Goal: Task Accomplishment & Management: Manage account settings

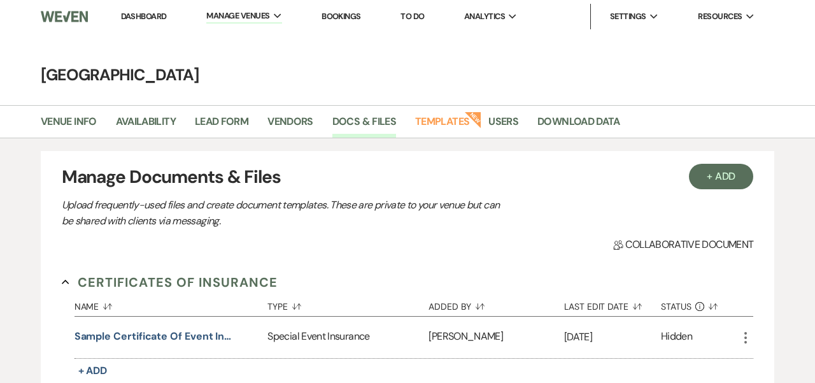
click at [134, 15] on link "Dashboard" at bounding box center [144, 16] width 46 height 11
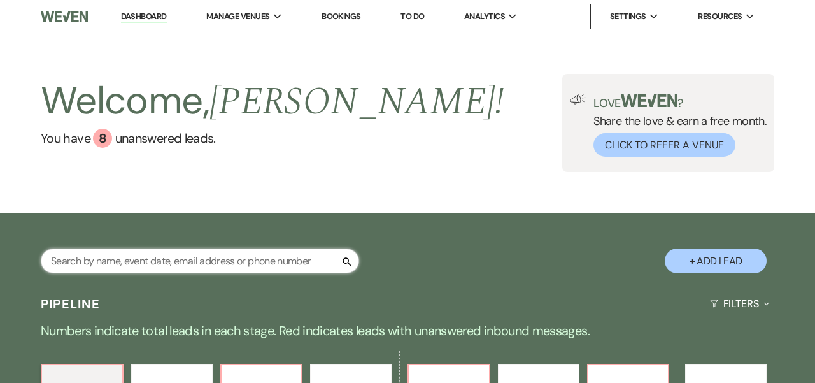
click at [164, 264] on input "text" at bounding box center [200, 260] width 318 height 25
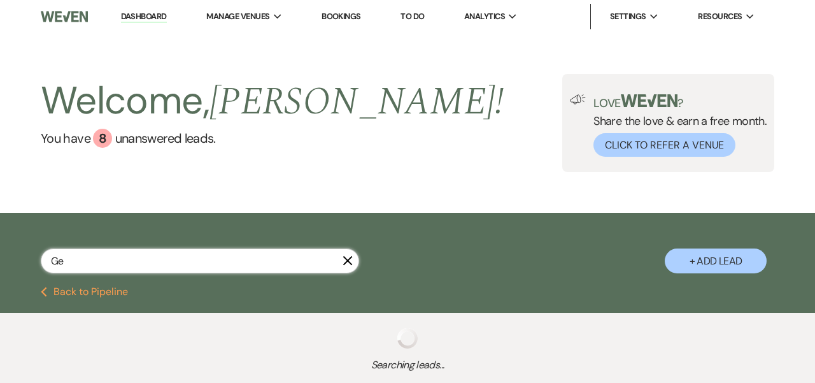
type input "Geo"
select select "8"
select select "10"
select select "2"
select select "8"
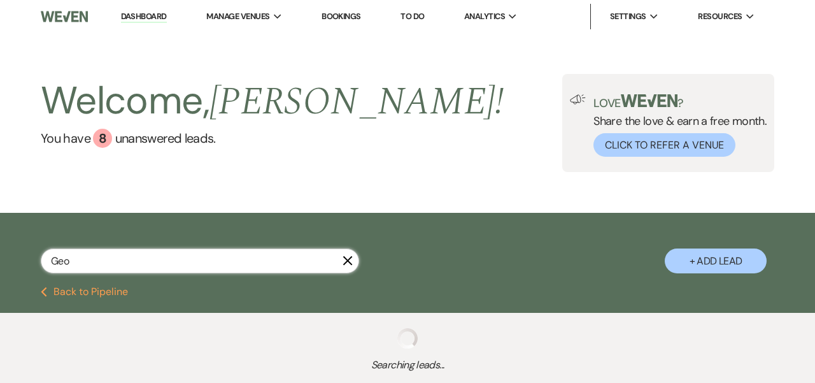
select select "10"
select select "8"
select select "1"
select select "8"
select select "2"
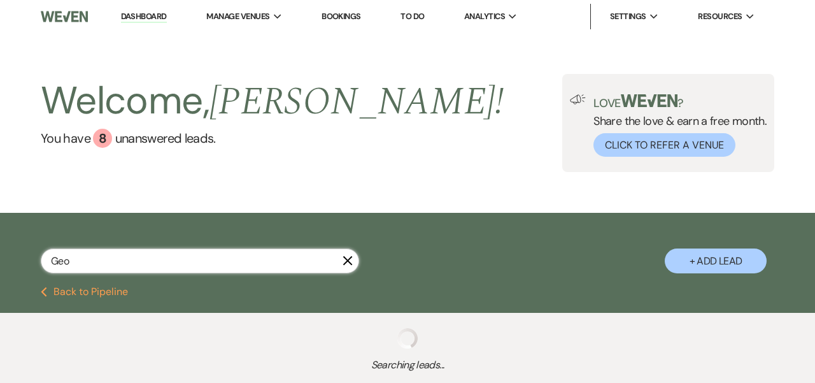
select select "8"
select select "4"
select select "8"
select select "2"
select select "8"
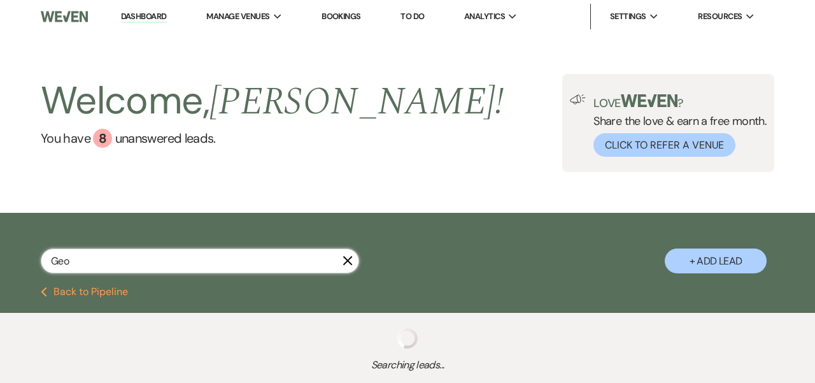
select select "8"
select select "5"
select select "8"
select select "5"
select select "8"
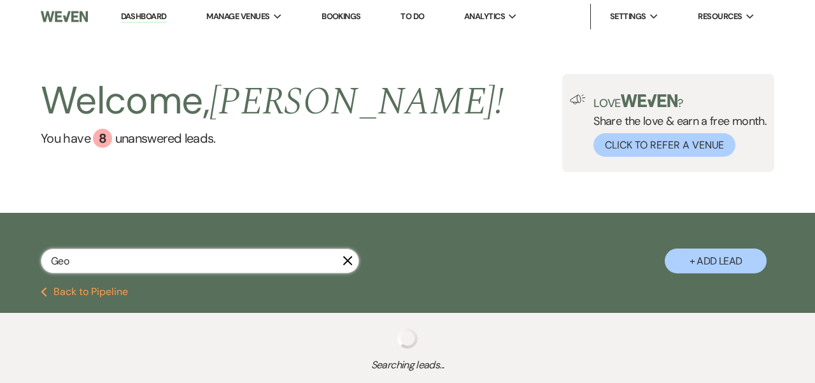
select select "4"
select select "8"
select select "5"
select select "8"
select select "5"
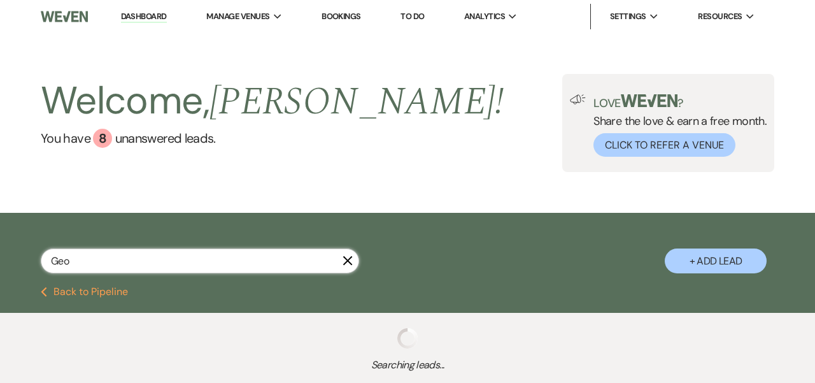
select select "8"
select select "5"
select select "8"
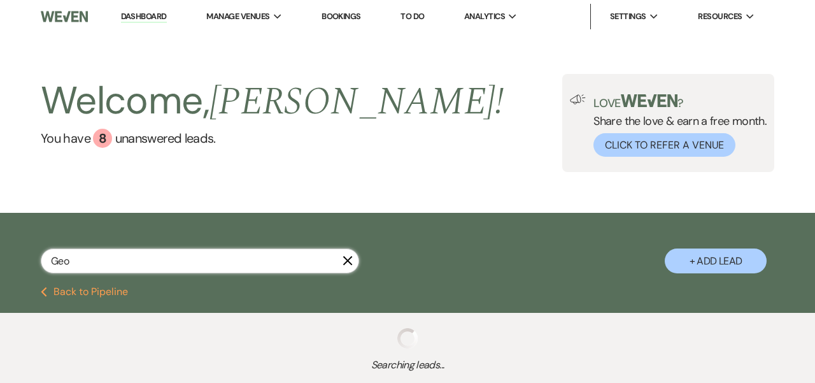
select select "3"
select select "8"
select select "10"
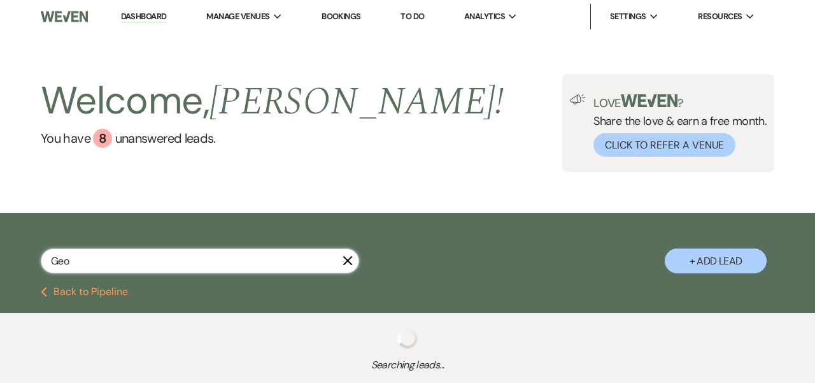
select select "8"
select select "6"
select select "8"
select select "1"
select select "8"
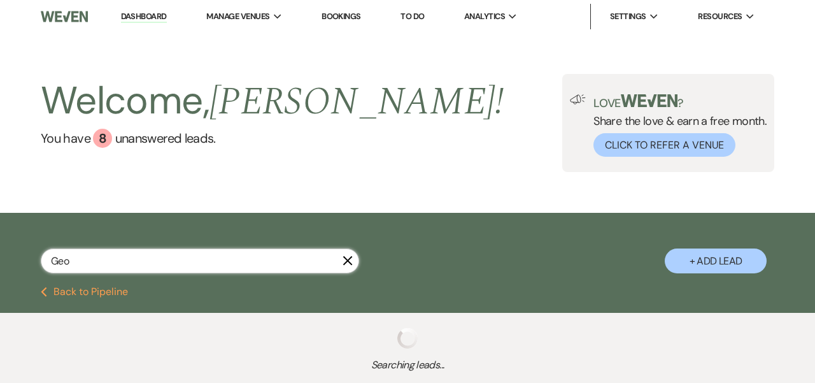
select select "5"
select select "8"
select select "5"
select select "8"
select select "5"
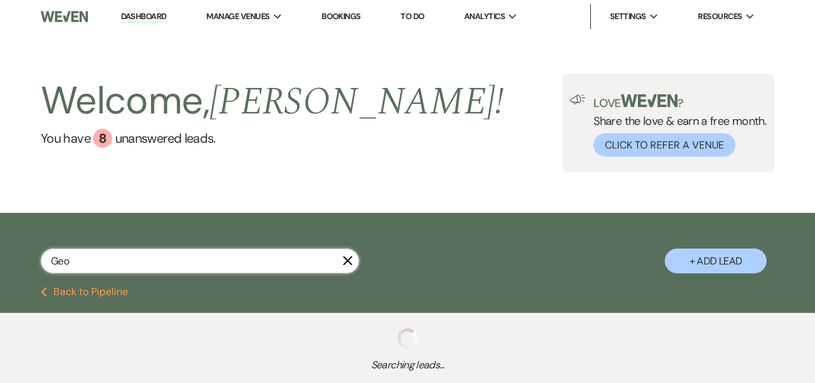
select select "8"
select select "5"
select select "8"
select select "5"
select select "8"
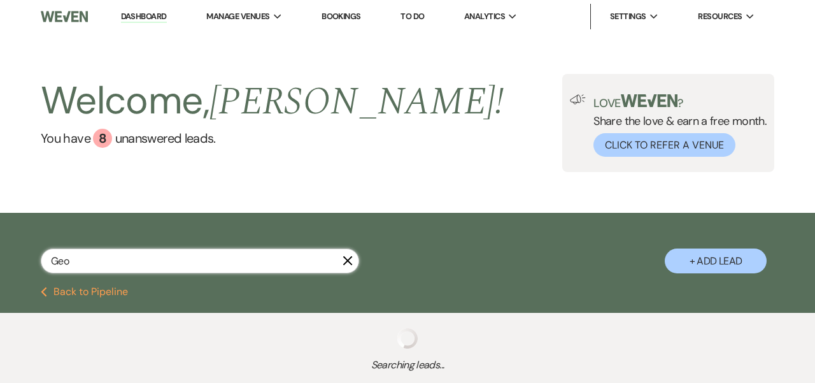
select select "1"
select select "8"
select select "5"
select select "8"
select select "5"
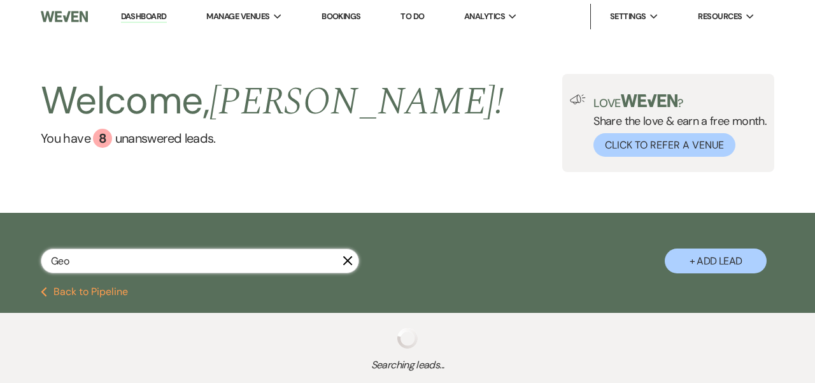
select select "8"
select select "5"
select select "8"
select select "1"
select select "8"
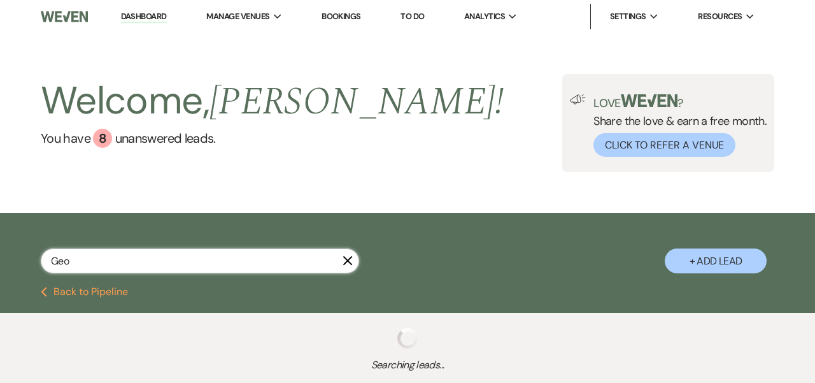
select select "2"
select select "8"
select select "5"
select select "8"
select select "6"
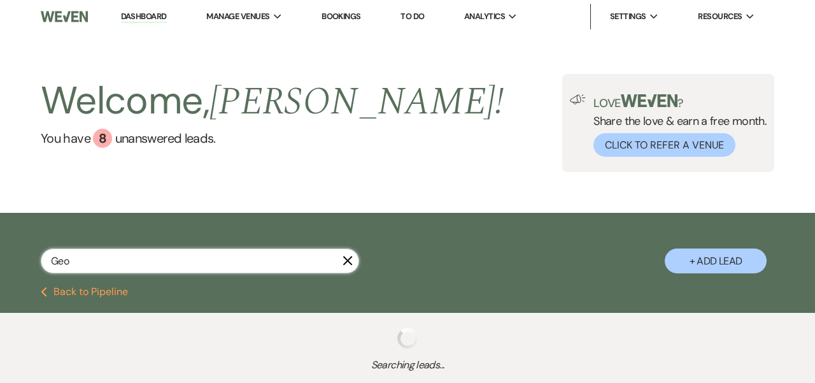
select select "8"
select select "5"
select select "8"
select select "6"
select select "8"
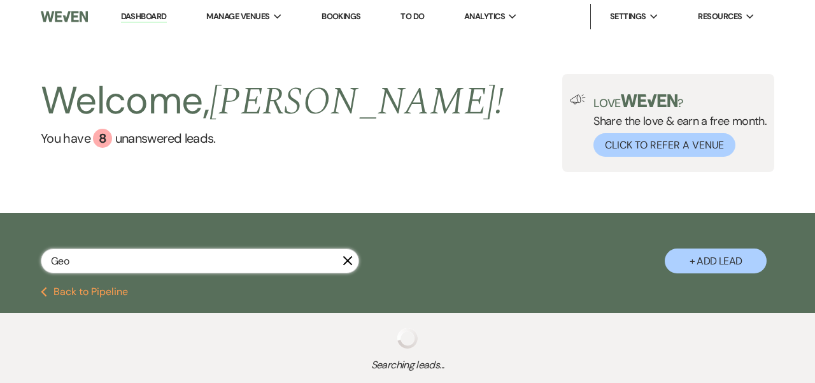
select select "6"
select select "8"
select select "6"
select select "8"
select select "5"
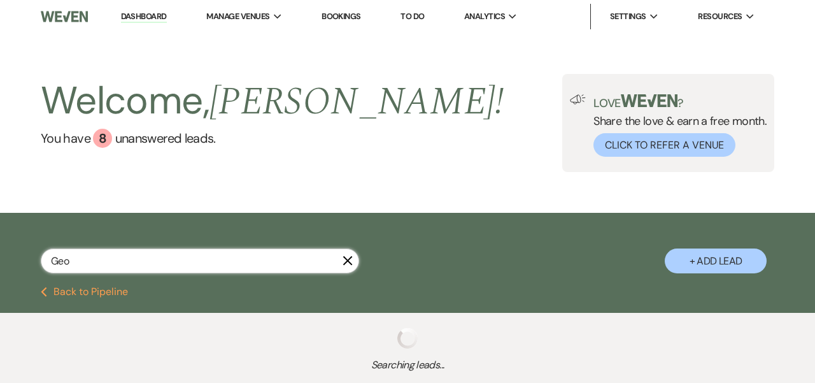
select select "8"
select select "5"
select select "8"
select select "5"
select select "8"
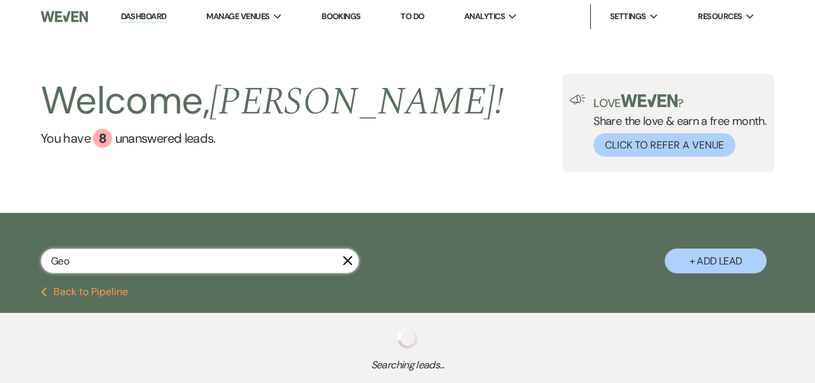
select select "3"
select select "8"
select select "5"
select select "8"
select select "6"
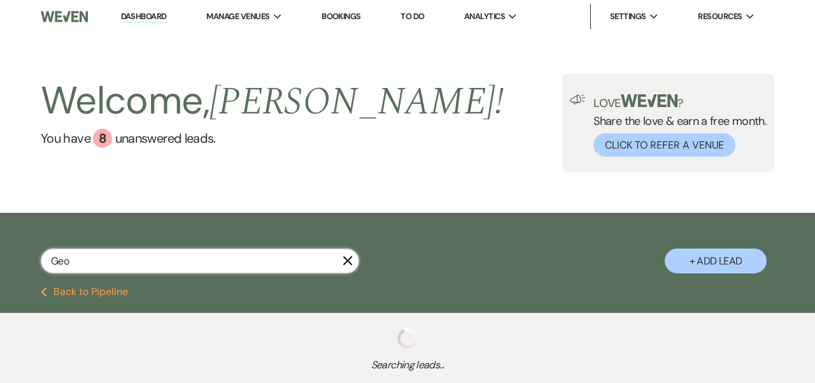
select select "8"
select select "5"
select select "8"
select select "5"
select select "8"
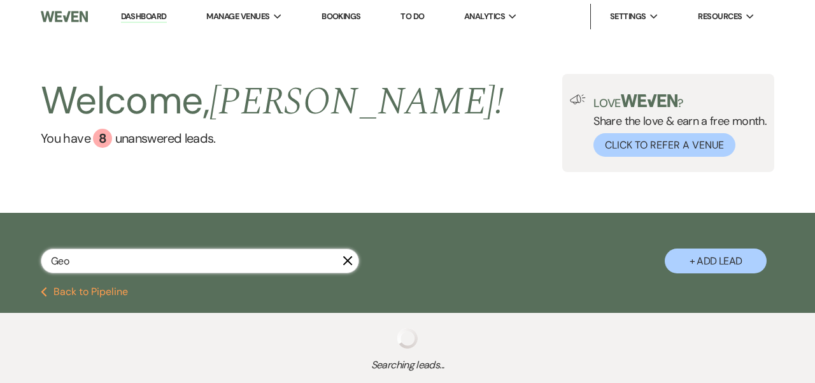
select select "7"
select select "8"
select select "5"
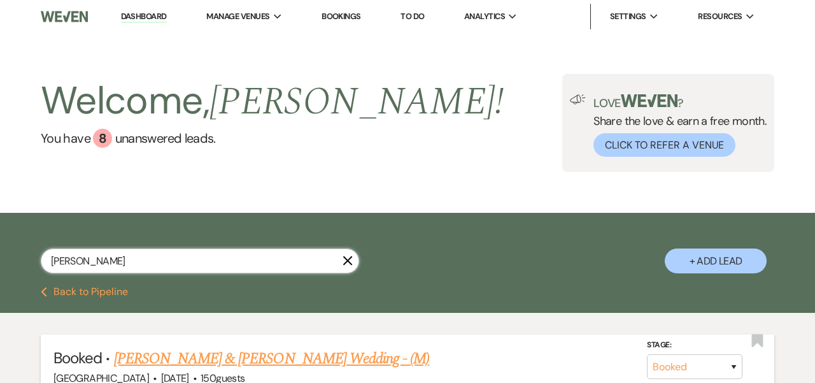
type input "[PERSON_NAME]"
click at [174, 359] on link "[PERSON_NAME] & [PERSON_NAME] Wedding - (M)" at bounding box center [272, 358] width 316 height 23
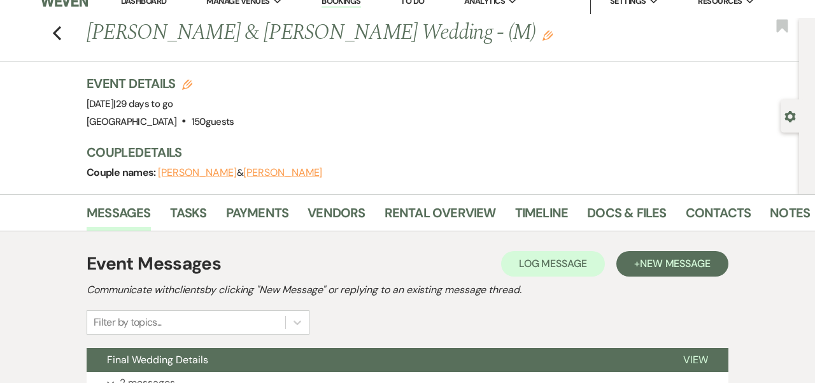
scroll to position [17, 0]
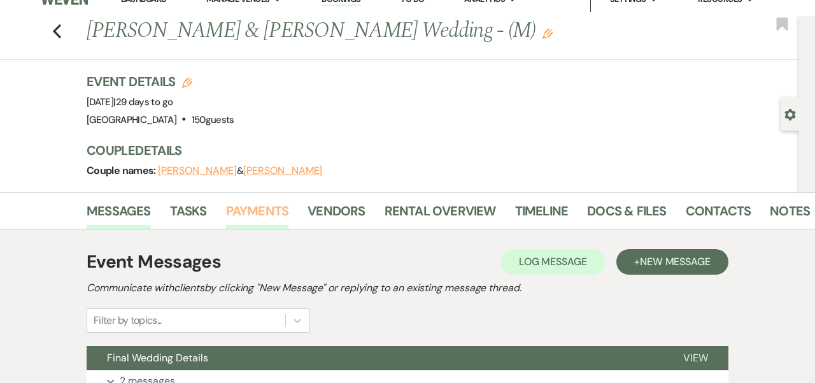
click at [240, 211] on link "Payments" at bounding box center [257, 215] width 63 height 28
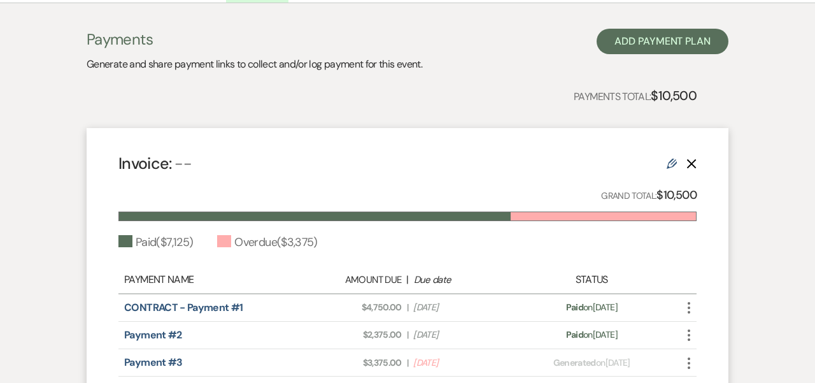
scroll to position [243, 0]
click at [693, 357] on icon "More" at bounding box center [689, 362] width 15 height 15
click at [690, 362] on use "button" at bounding box center [689, 362] width 3 height 11
click at [687, 357] on icon "More" at bounding box center [689, 362] width 15 height 15
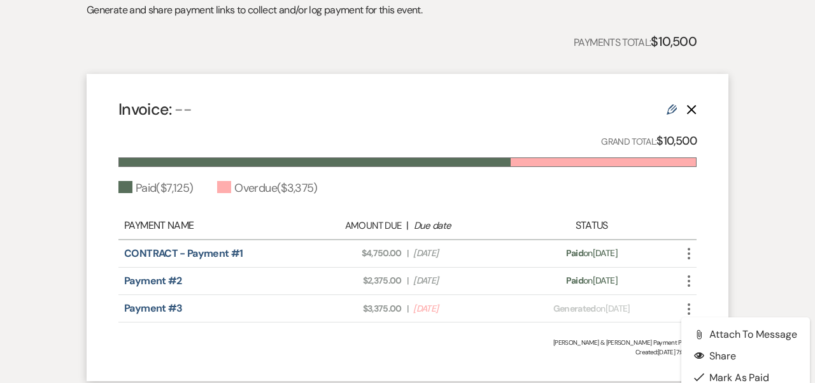
scroll to position [308, 0]
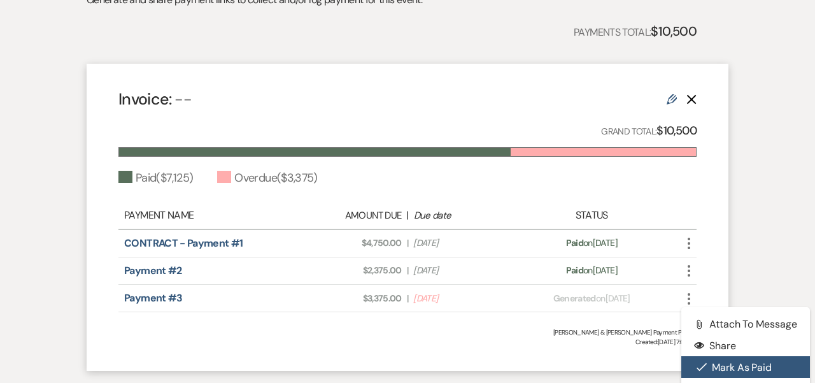
click at [727, 368] on button "Check [PERSON_NAME] [PERSON_NAME] as Paid" at bounding box center [746, 367] width 129 height 22
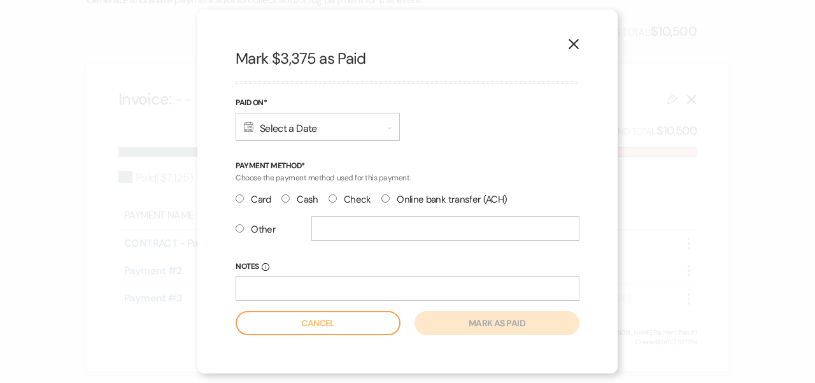
click at [329, 197] on input "Check" at bounding box center [333, 198] width 8 height 8
radio input "true"
click at [297, 123] on div "Calendar Select a Date Expand" at bounding box center [318, 127] width 164 height 28
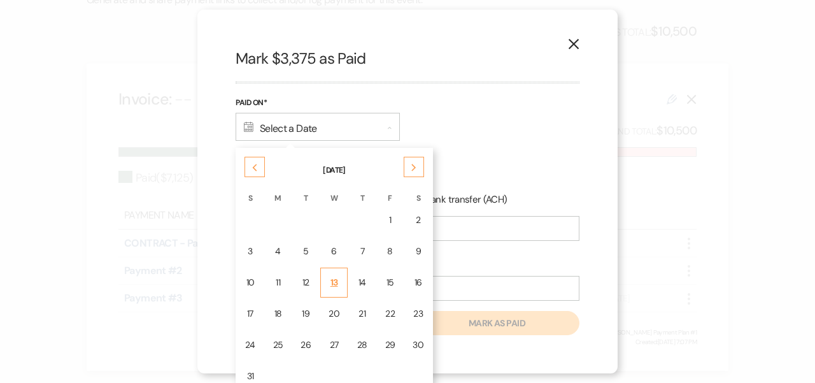
click at [329, 283] on div "13" at bounding box center [334, 282] width 11 height 13
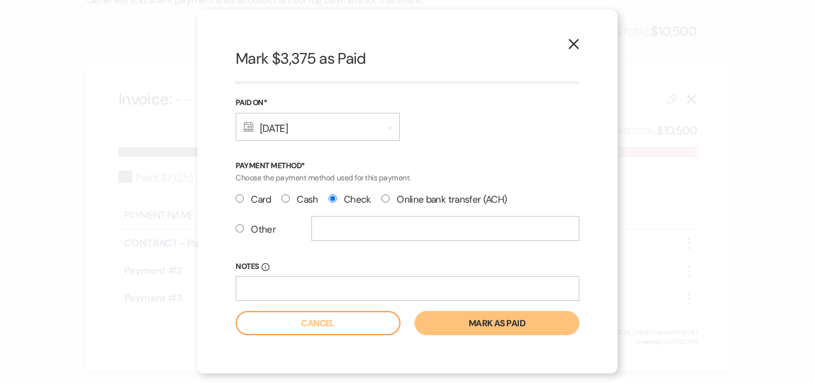
click at [462, 324] on button "Mark as paid" at bounding box center [497, 323] width 165 height 24
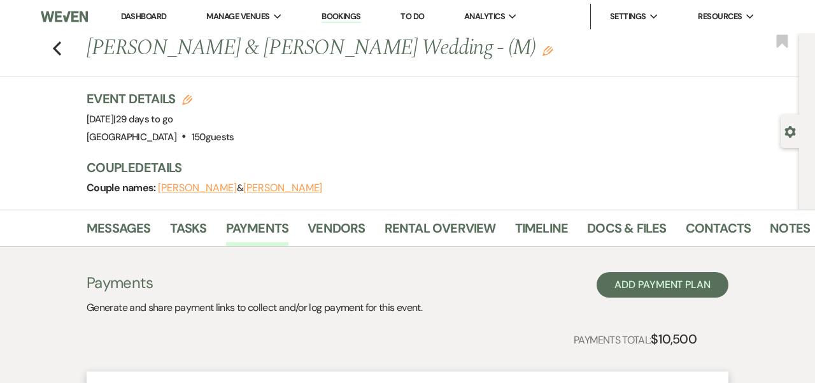
scroll to position [0, 0]
click at [55, 46] on use "button" at bounding box center [57, 48] width 8 height 14
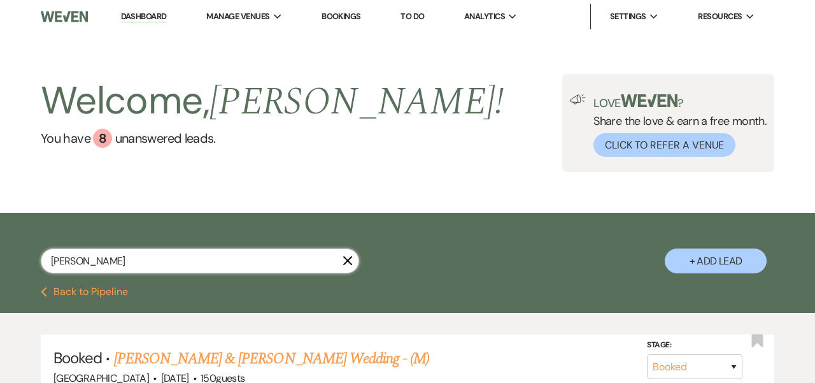
drag, startPoint x: 102, startPoint y: 260, endPoint x: 32, endPoint y: 231, distance: 75.4
click at [32, 231] on div "[PERSON_NAME] + Add Lead" at bounding box center [407, 251] width 815 height 64
type input "[PERSON_NAME]"
select select "8"
select select "11"
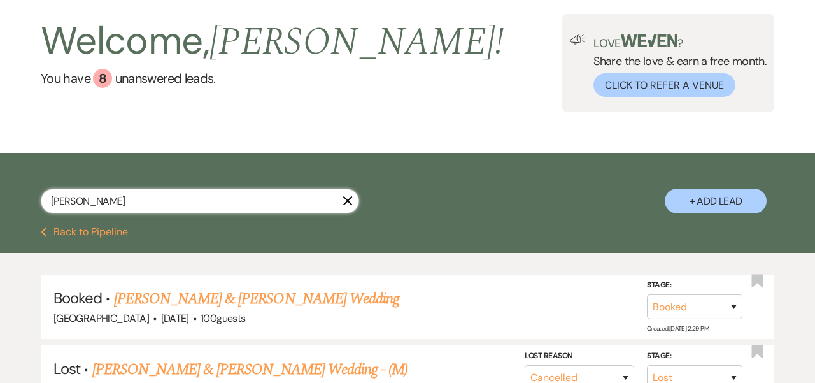
scroll to position [61, 0]
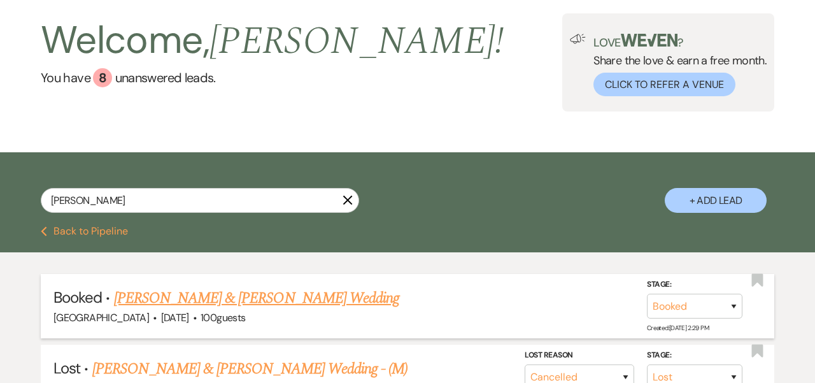
click at [131, 297] on link "[PERSON_NAME] & [PERSON_NAME] Wedding" at bounding box center [256, 298] width 285 height 23
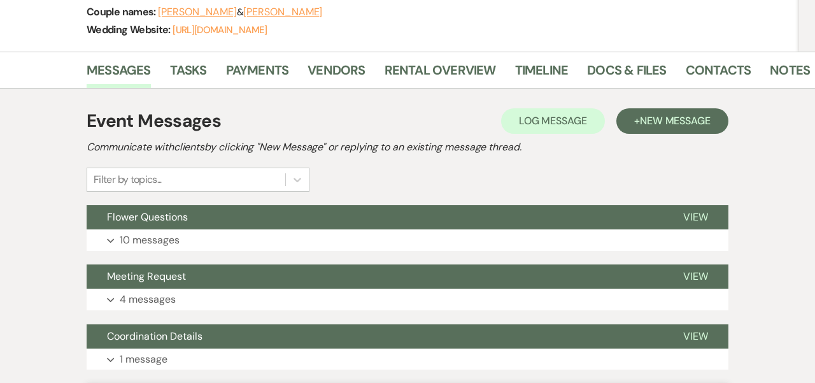
scroll to position [146, 1]
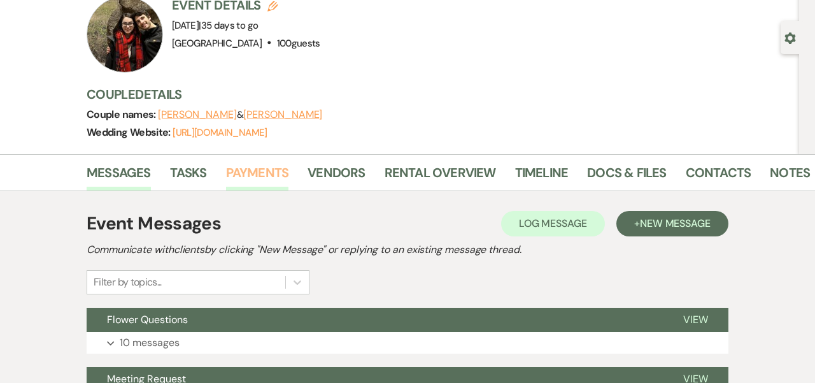
click at [249, 170] on link "Payments" at bounding box center [257, 176] width 63 height 28
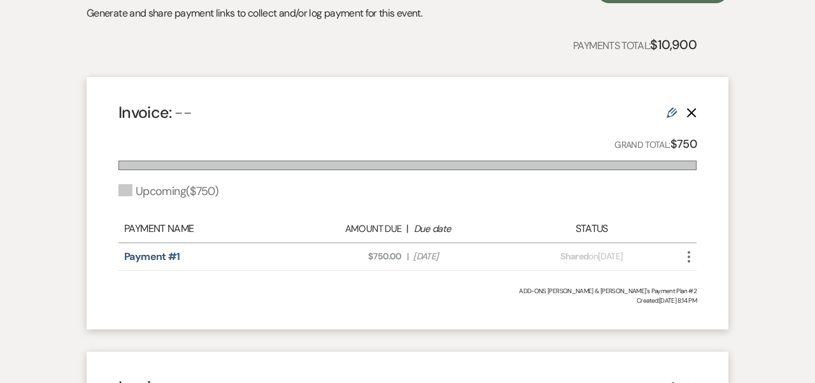
scroll to position [329, 0]
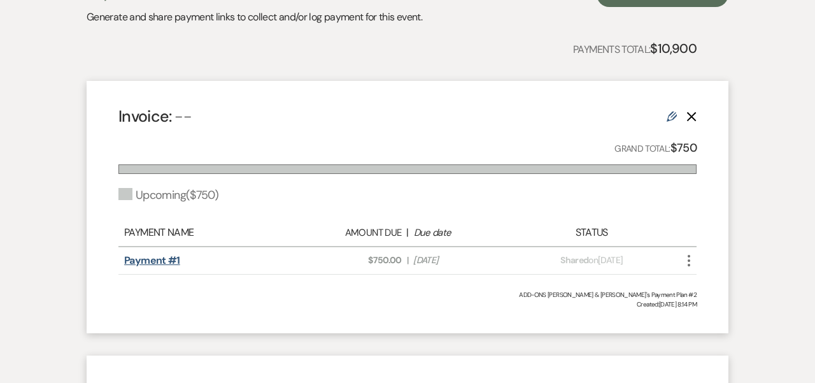
click at [167, 254] on link "Payment #1" at bounding box center [152, 260] width 56 height 13
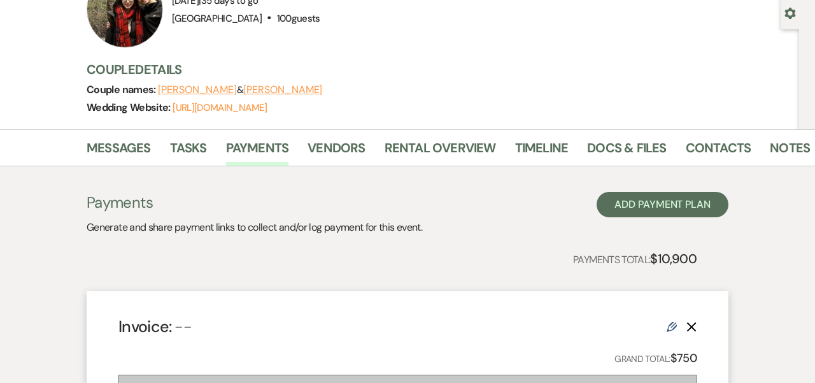
scroll to position [72, 0]
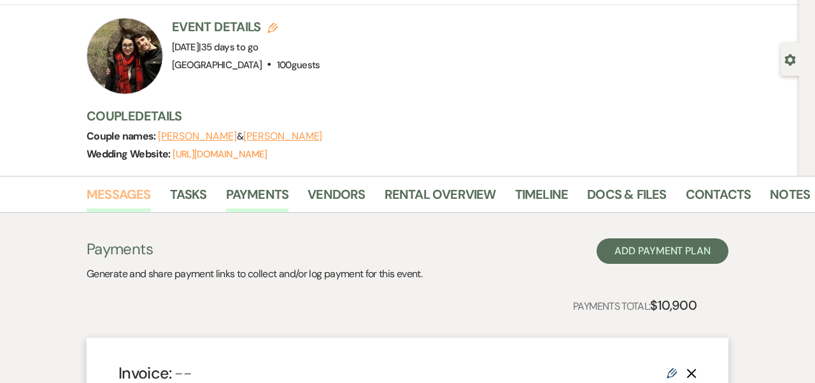
click at [111, 192] on link "Messages" at bounding box center [119, 198] width 64 height 28
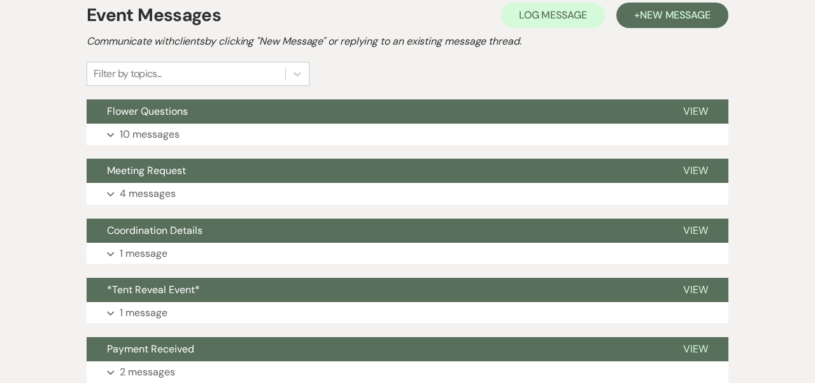
scroll to position [294, 0]
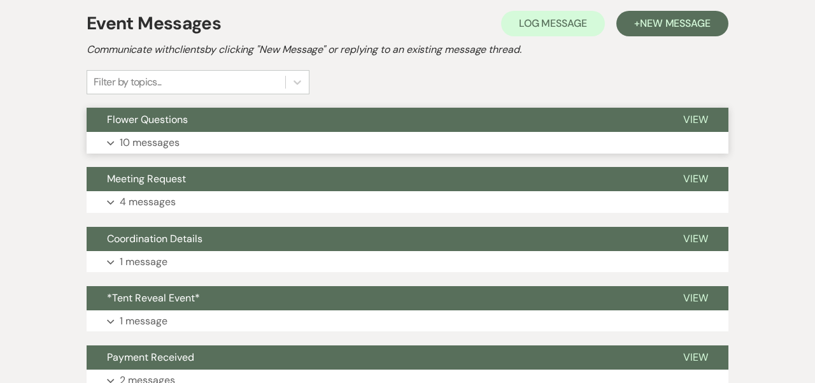
click at [231, 115] on button "Flower Questions" at bounding box center [375, 120] width 576 height 24
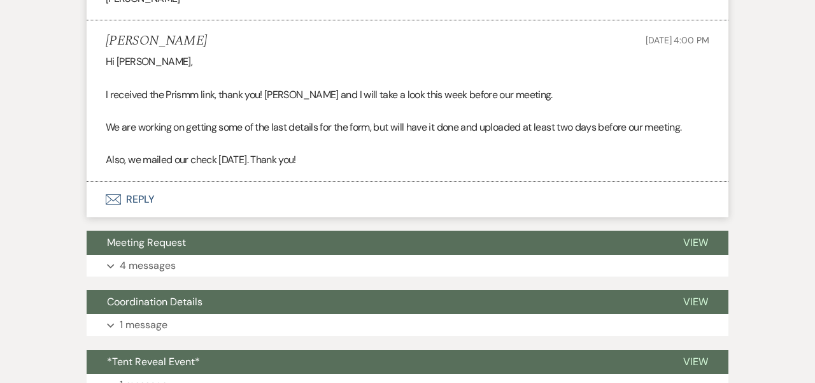
scroll to position [2371, 0]
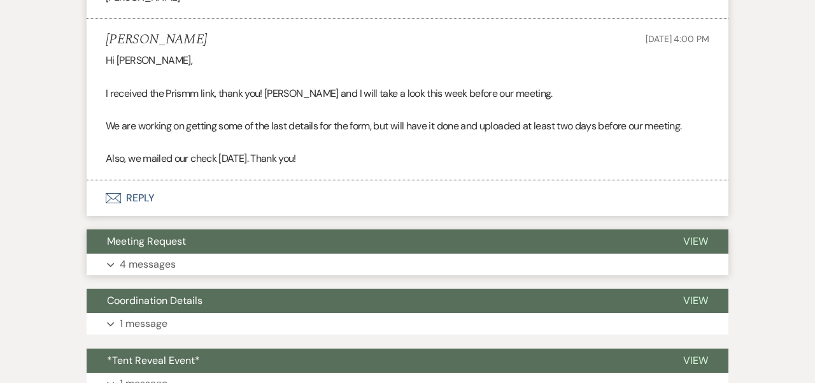
click at [401, 229] on button "Meeting Request" at bounding box center [375, 241] width 576 height 24
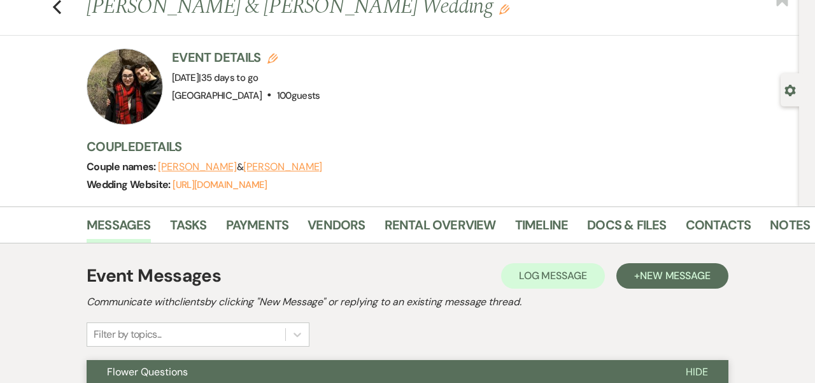
scroll to position [41, 0]
click at [603, 225] on link "Docs & Files" at bounding box center [626, 229] width 79 height 28
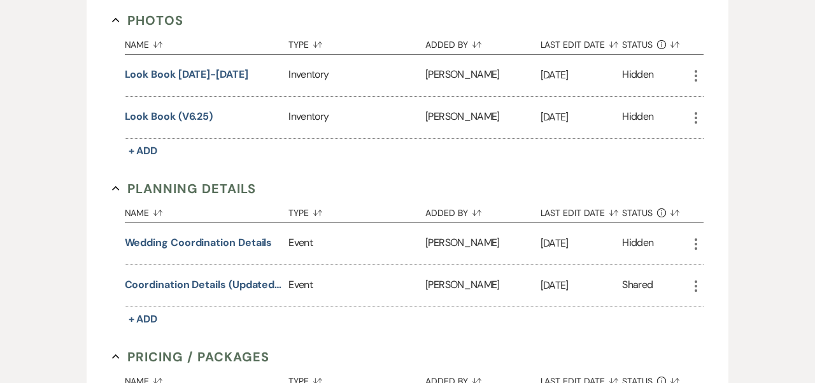
scroll to position [846, 0]
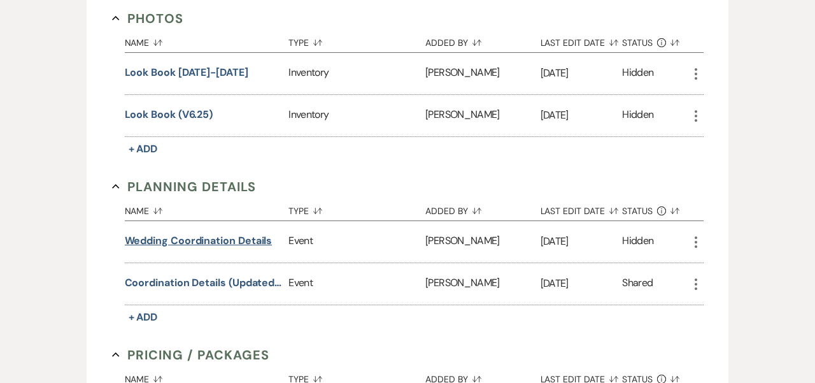
click at [238, 240] on button "Wedding Coordination Details" at bounding box center [199, 240] width 148 height 15
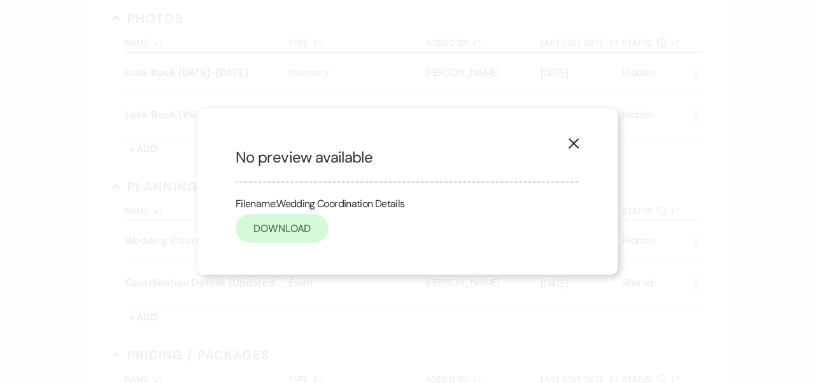
click at [260, 234] on link "Download" at bounding box center [282, 228] width 93 height 29
click at [577, 143] on icon "X" at bounding box center [573, 143] width 11 height 11
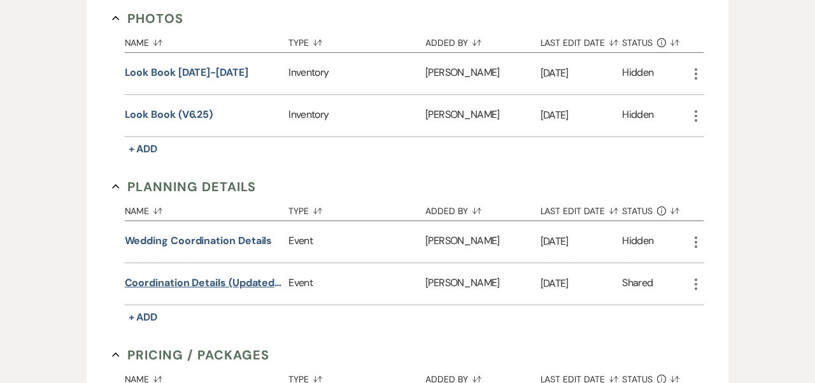
click at [185, 280] on button "Coordination Details (updated [DATE])" at bounding box center [204, 282] width 159 height 15
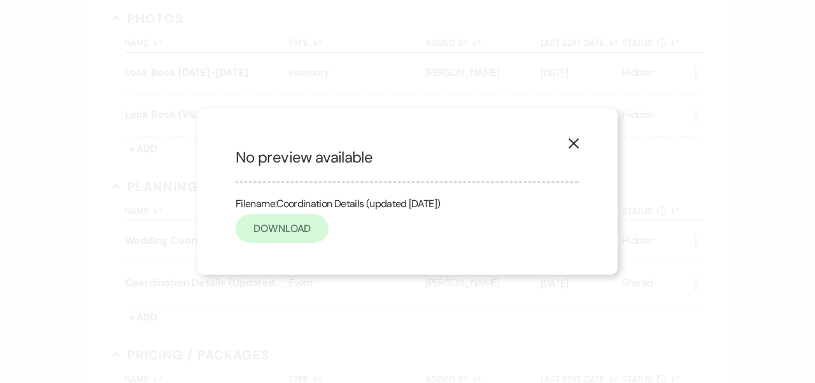
click at [275, 228] on link "Download" at bounding box center [282, 228] width 93 height 29
